Goal: Task Accomplishment & Management: Manage account settings

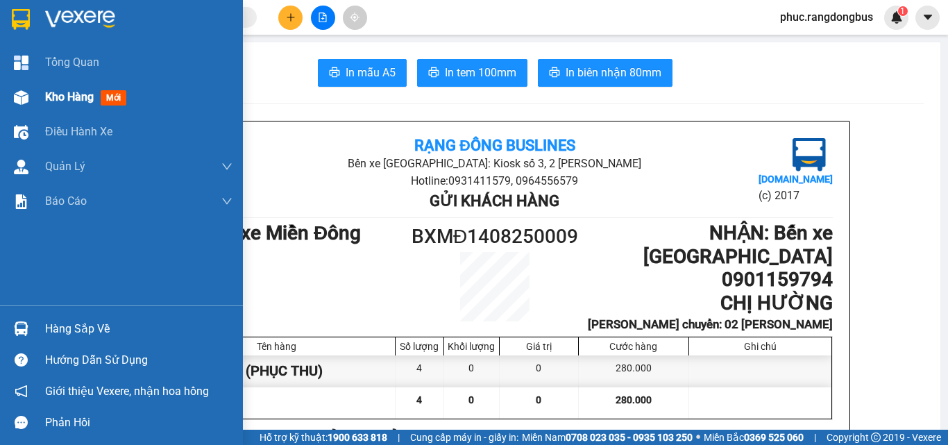
click at [123, 102] on span "mới" at bounding box center [114, 97] width 26 height 15
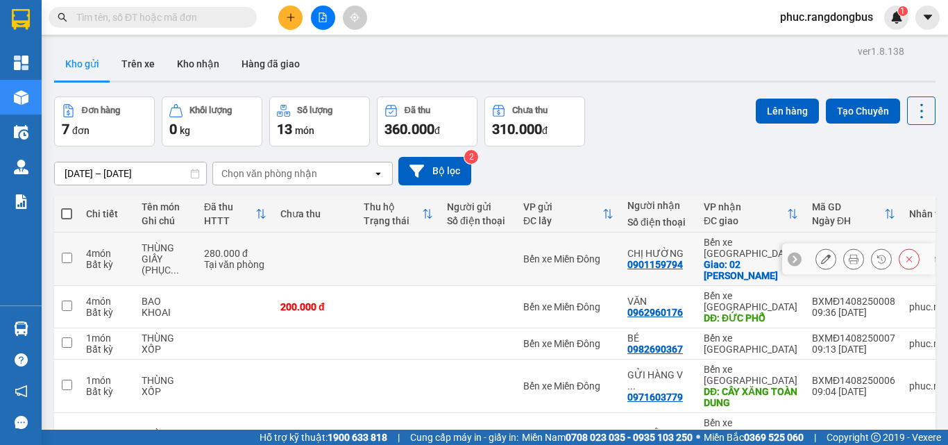
click at [66, 253] on input "checkbox" at bounding box center [67, 258] width 10 height 10
checkbox input "true"
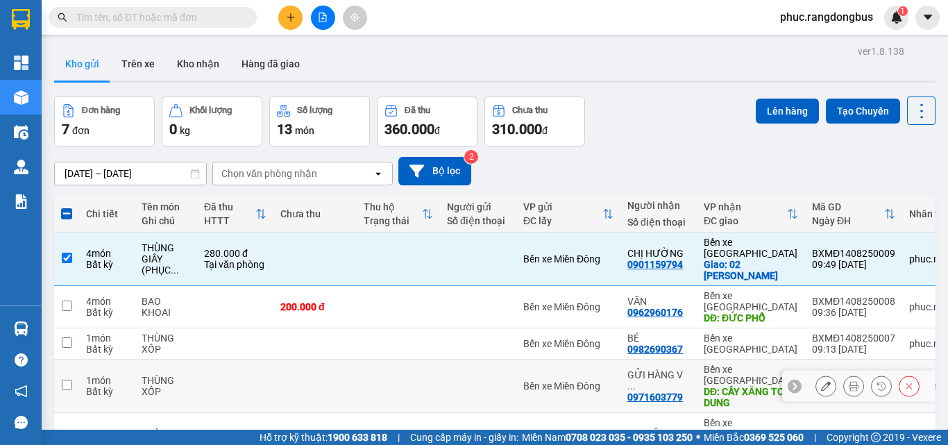
click at [60, 359] on td at bounding box center [66, 385] width 25 height 53
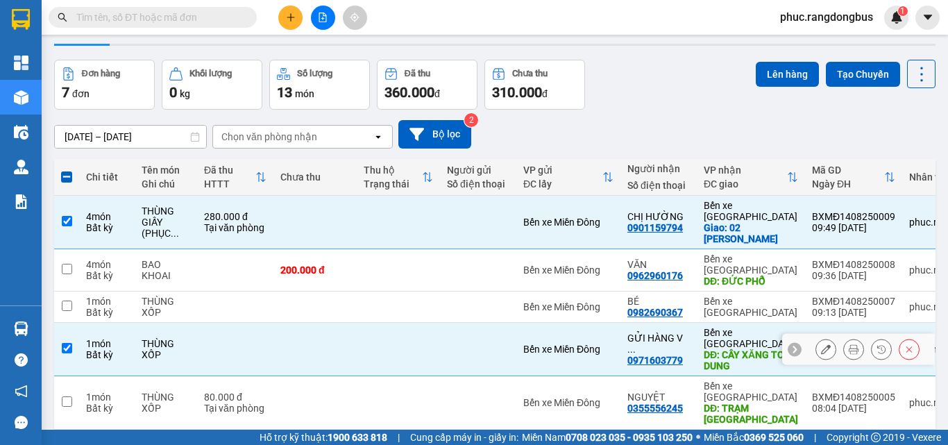
scroll to position [69, 0]
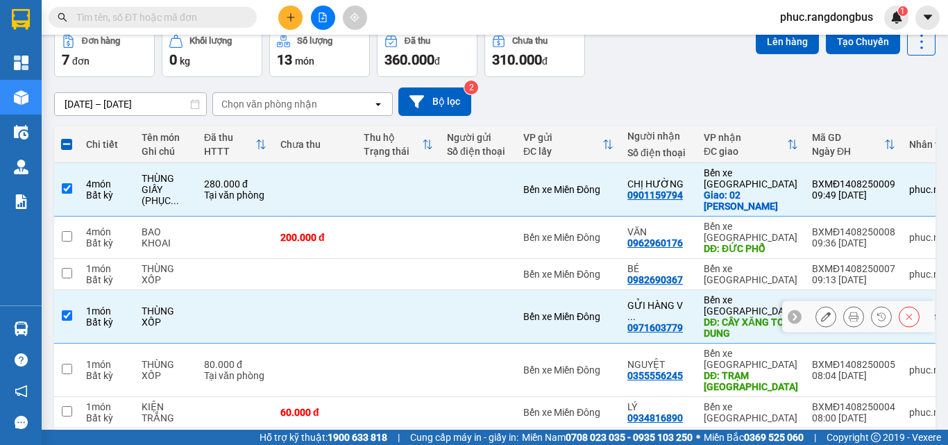
click at [73, 290] on td at bounding box center [66, 316] width 25 height 53
checkbox input "false"
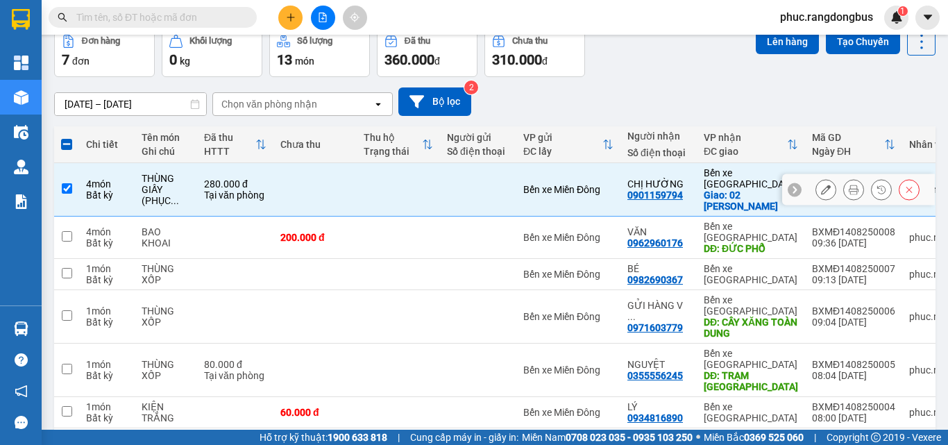
click at [68, 187] on input "checkbox" at bounding box center [67, 188] width 10 height 10
checkbox input "false"
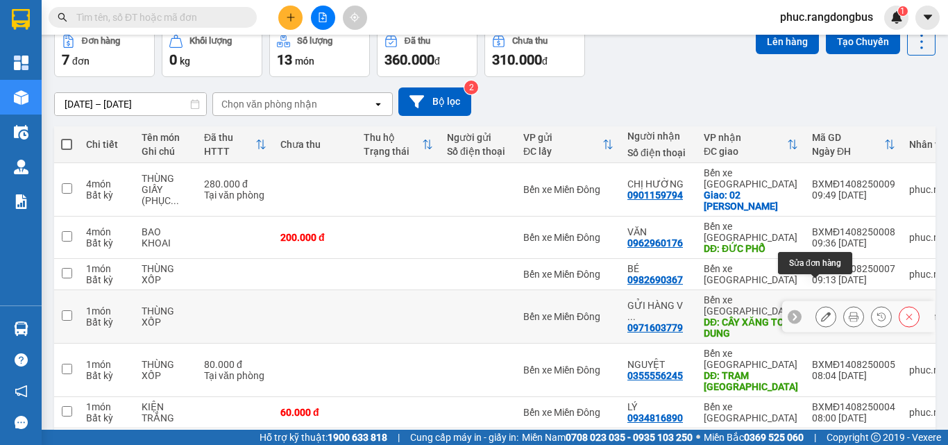
click at [821, 312] on icon at bounding box center [826, 317] width 10 height 10
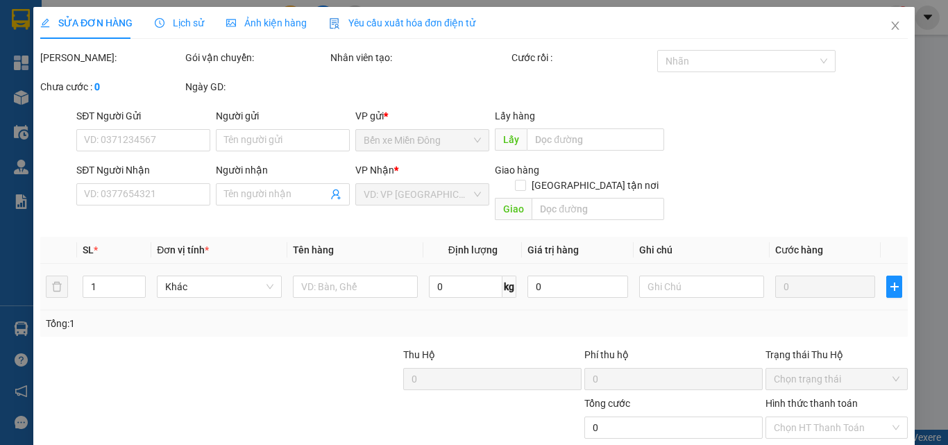
type input "0971603779"
type input "GỬI HÀNG VỀ THẠCH TRỤ"
type input "CÂY XĂNG TOÀN DUNG"
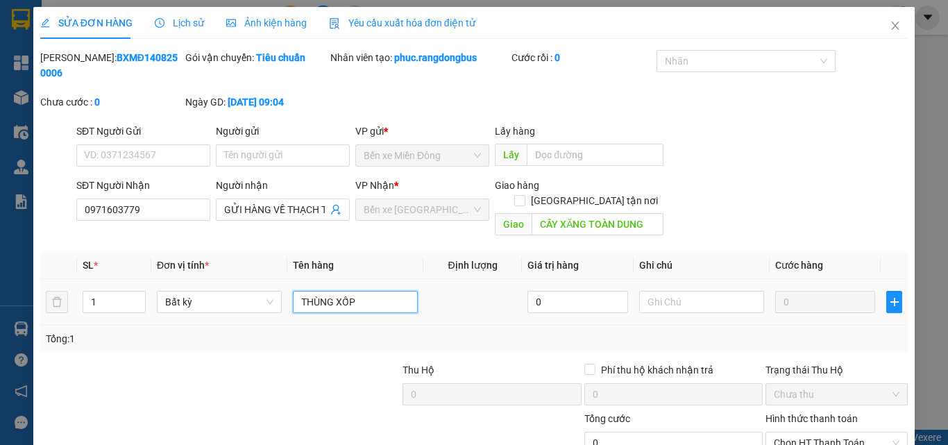
click at [391, 291] on input "THÙNG XỐP" at bounding box center [355, 302] width 125 height 22
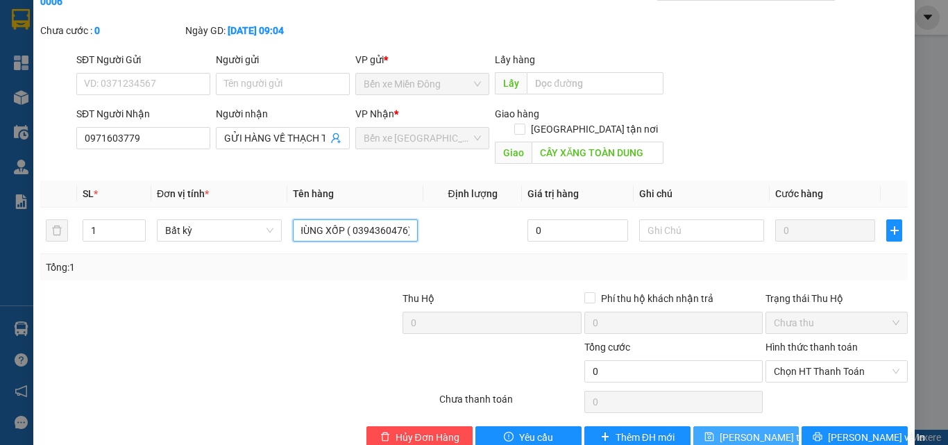
type input "THÙNG XỐP ( 0394360476)"
click at [735, 429] on span "[PERSON_NAME] thay đổi" at bounding box center [774, 436] width 111 height 15
